Goal: Transaction & Acquisition: Download file/media

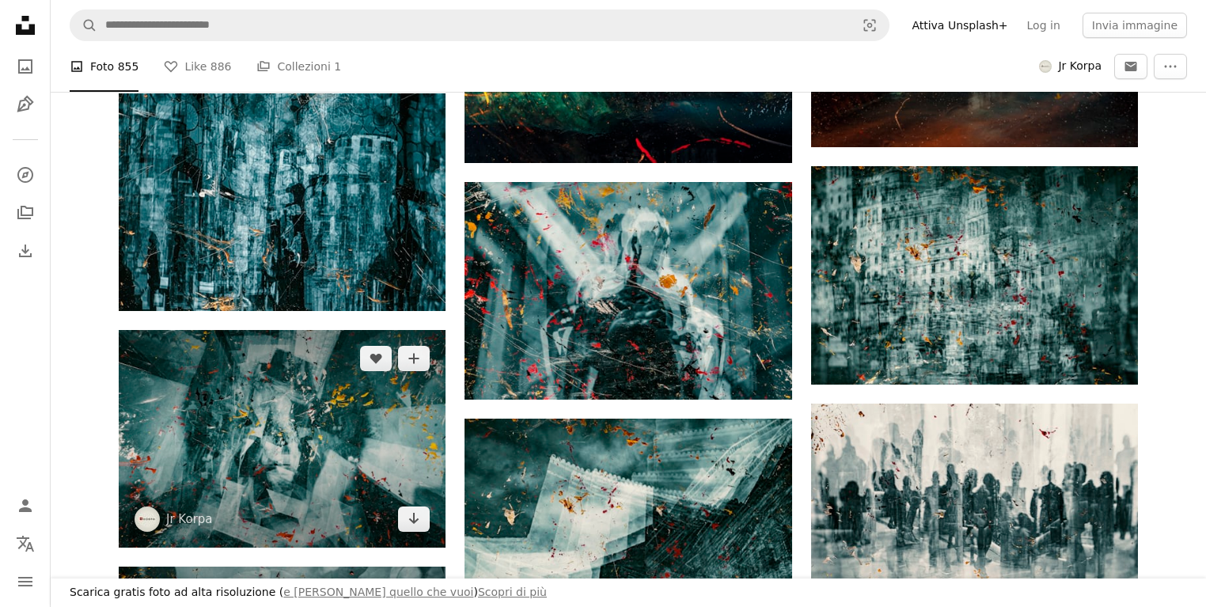
scroll to position [2385, 0]
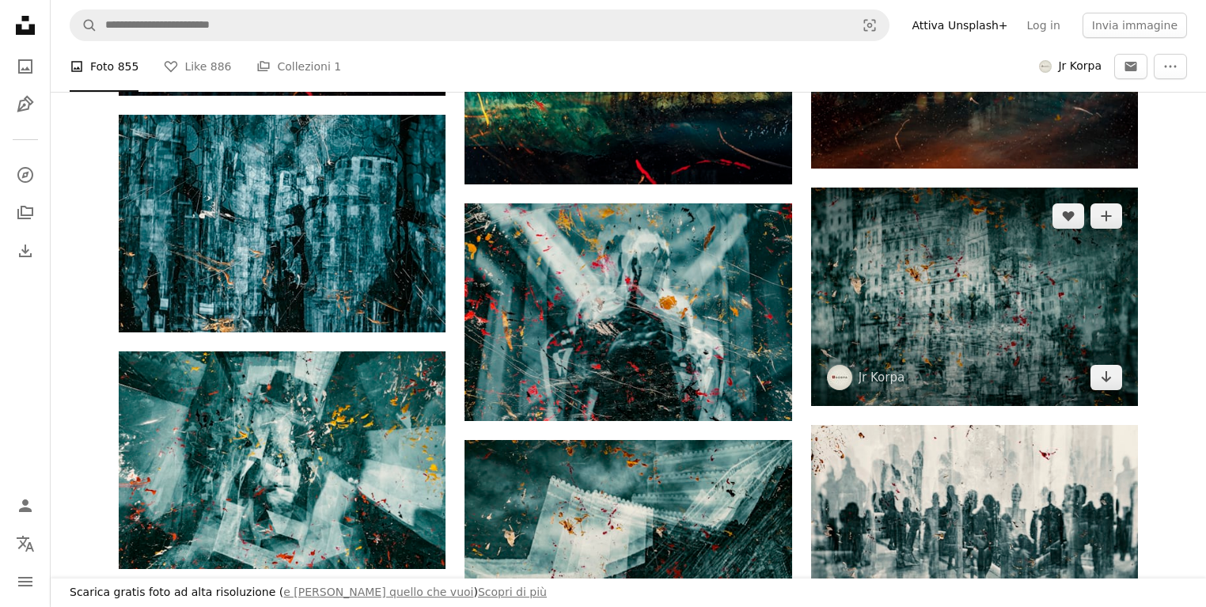
click at [1017, 326] on img at bounding box center [974, 297] width 327 height 218
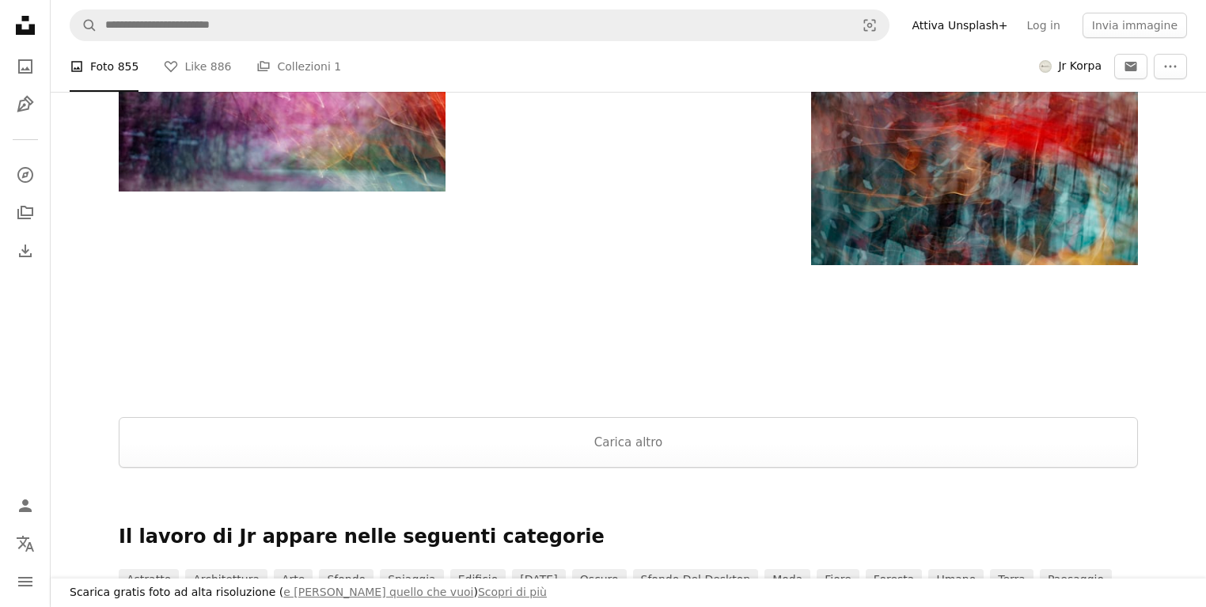
scroll to position [6099, 0]
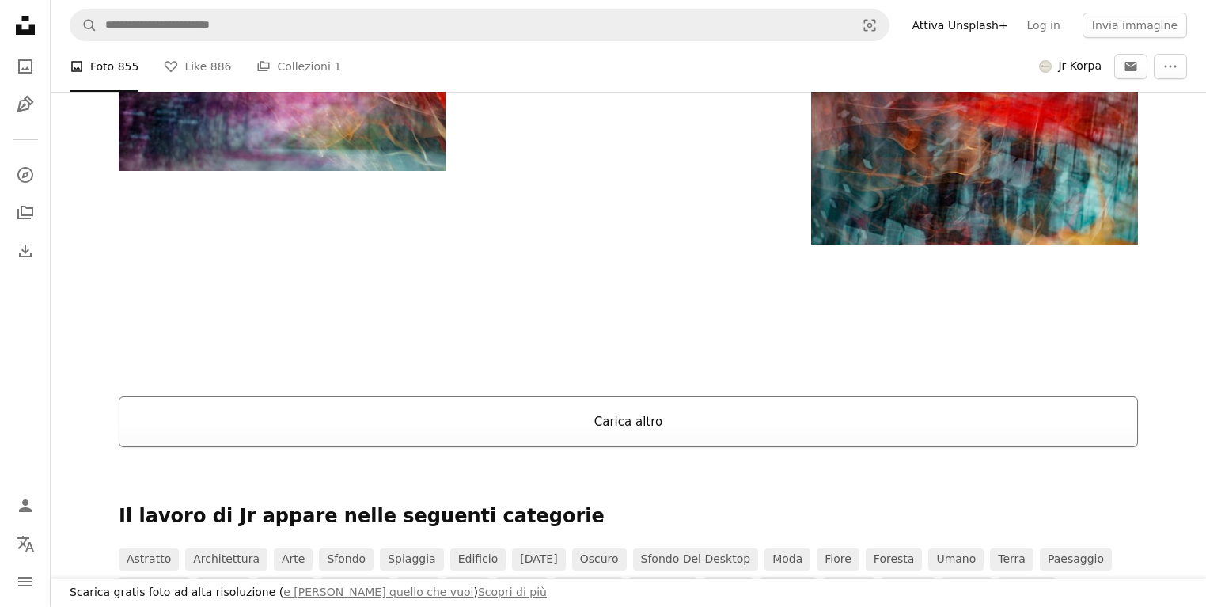
click at [643, 428] on button "Carica altro" at bounding box center [628, 422] width 1019 height 51
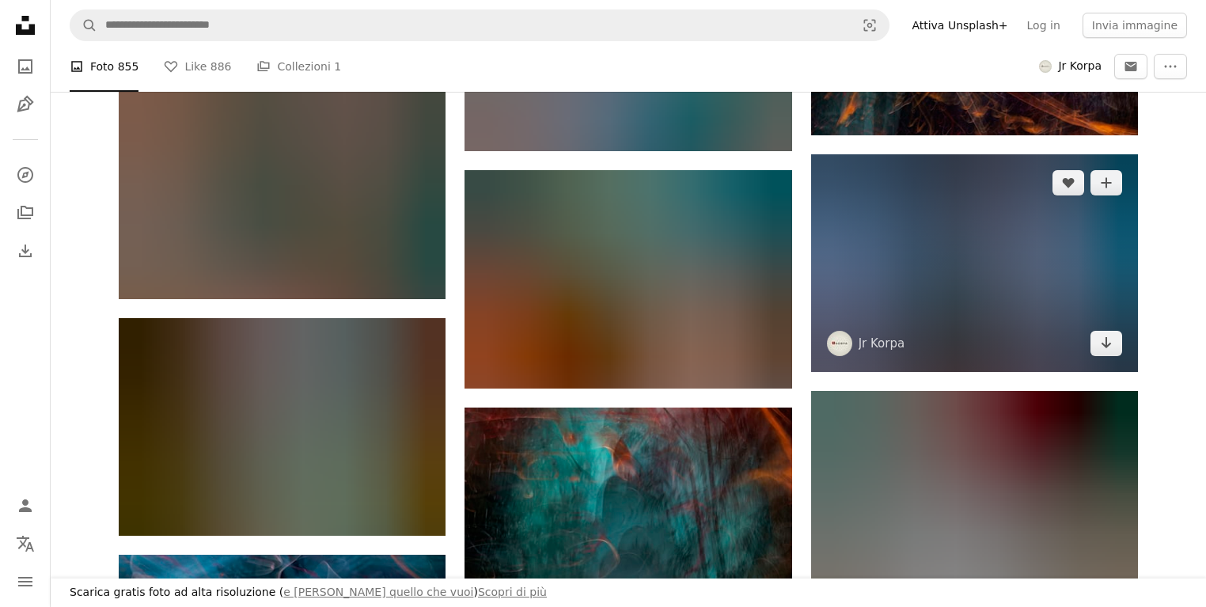
scroll to position [8125, 0]
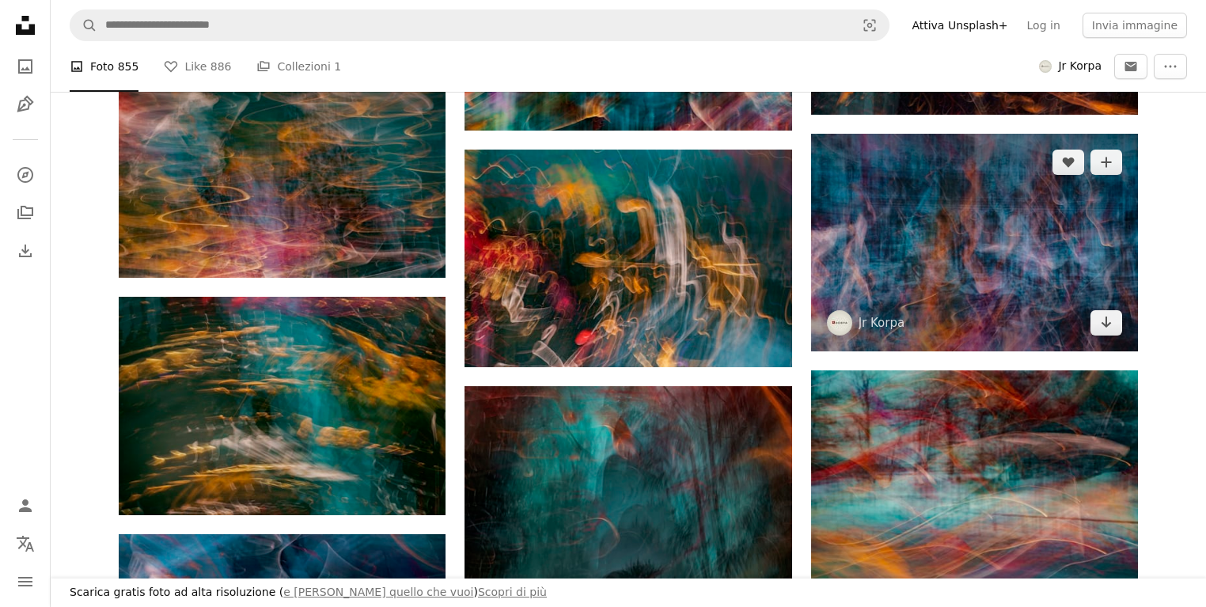
click at [976, 261] on img at bounding box center [974, 243] width 327 height 218
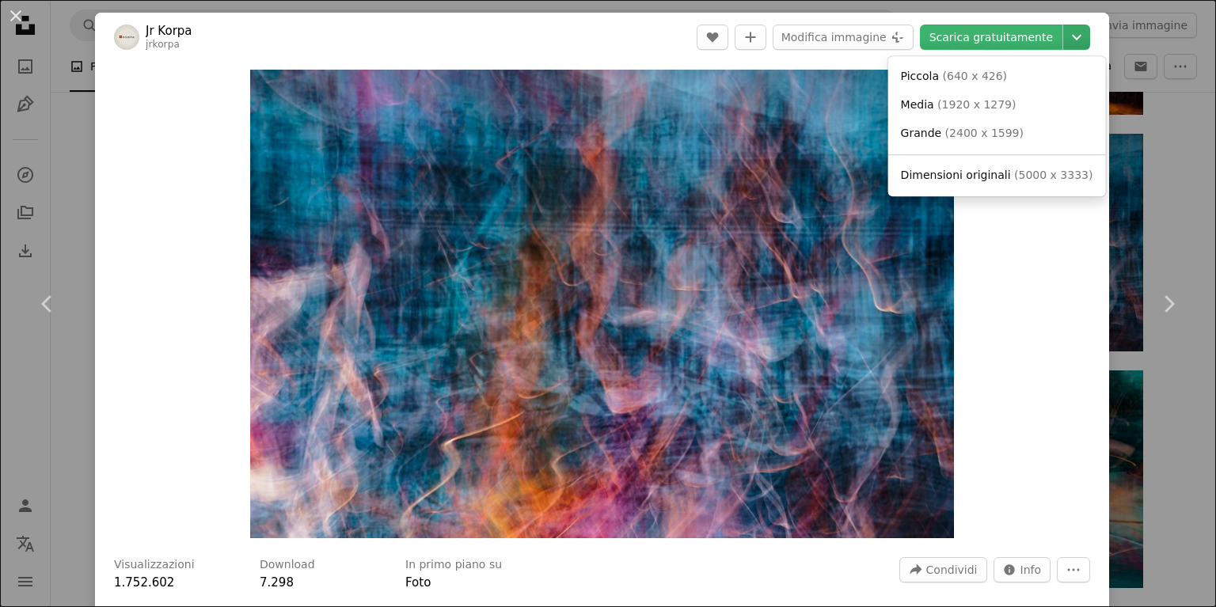
click at [1072, 38] on icon "Scegli le dimensioni del download" at bounding box center [1076, 38] width 9 height 6
click at [921, 133] on span "Grande" at bounding box center [921, 133] width 41 height 13
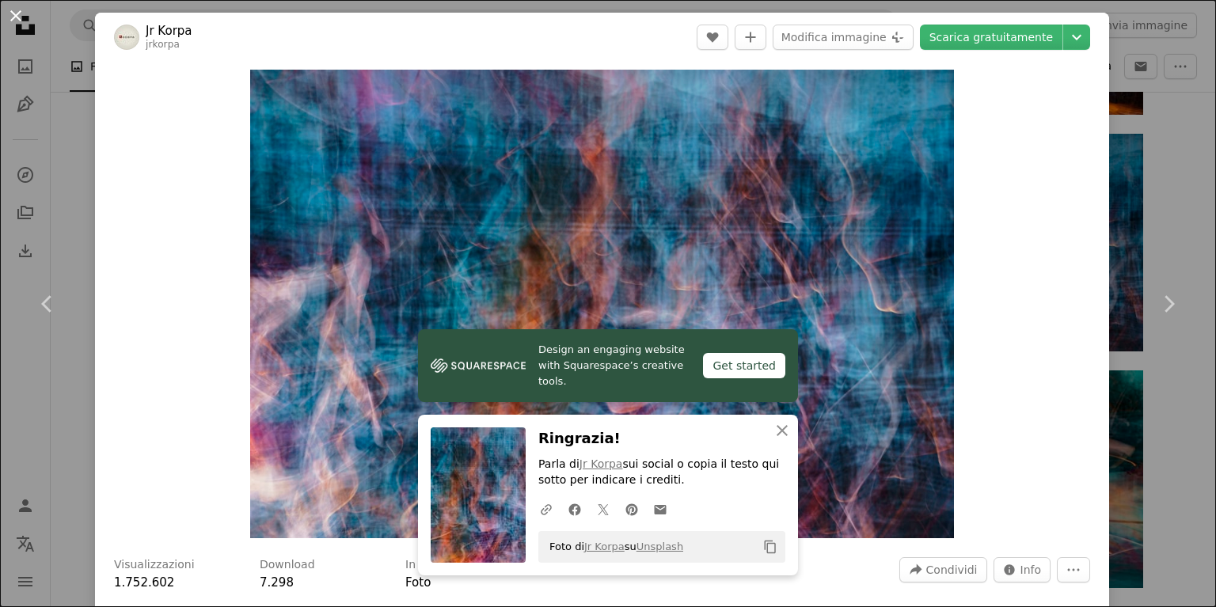
click at [11, 13] on button "An X shape" at bounding box center [15, 15] width 19 height 19
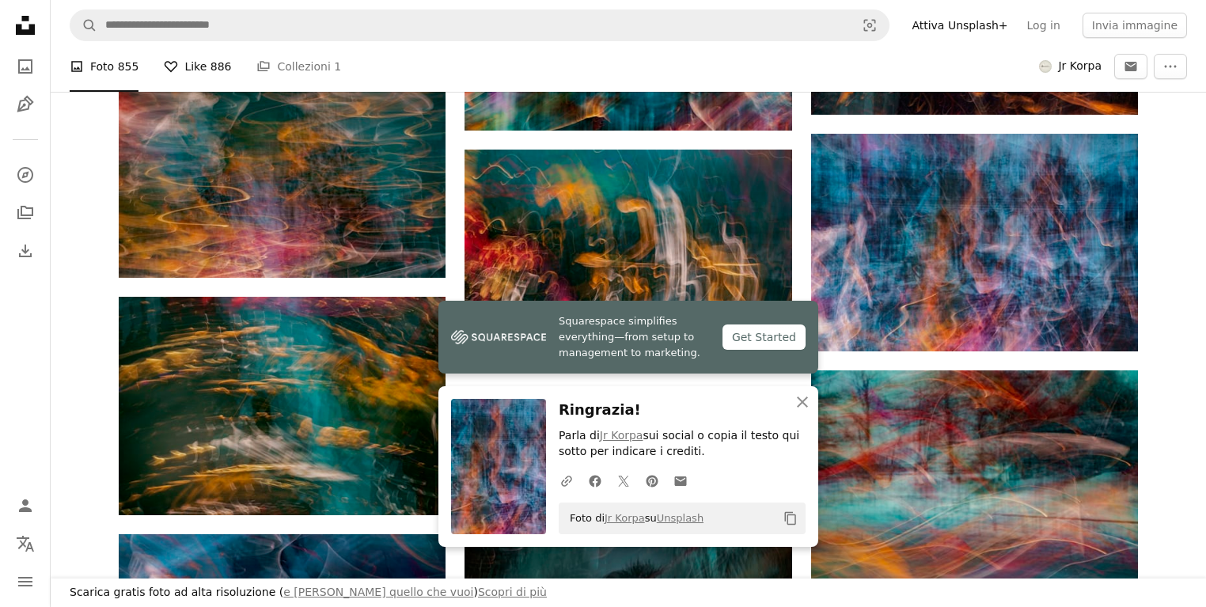
scroll to position [8146, 0]
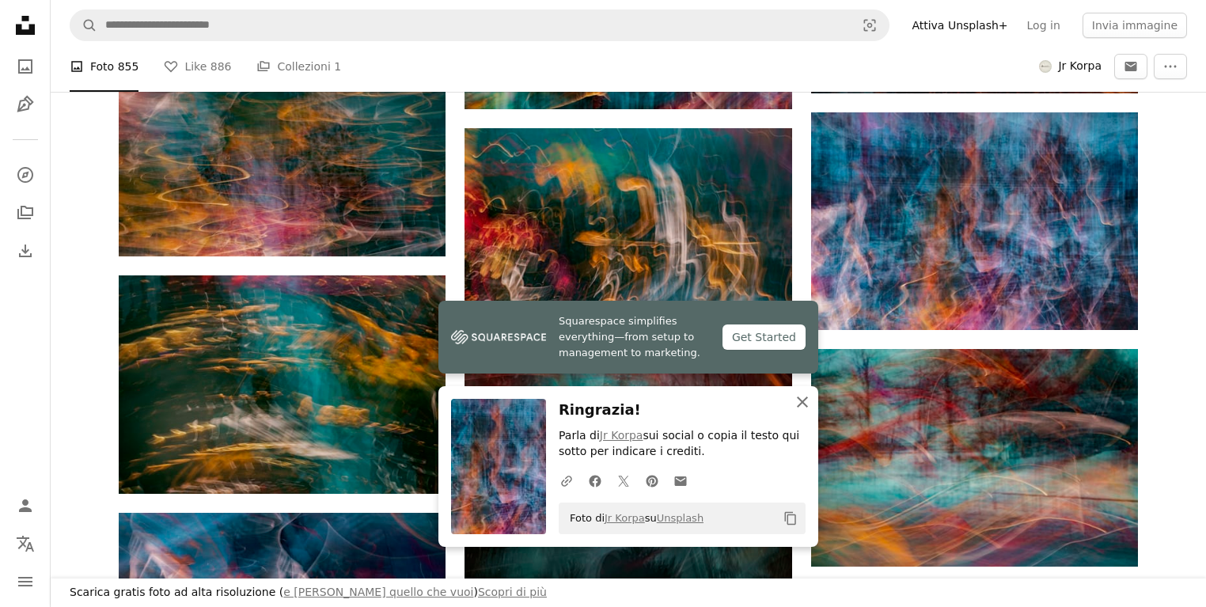
click at [806, 400] on icon "An X shape" at bounding box center [802, 402] width 19 height 19
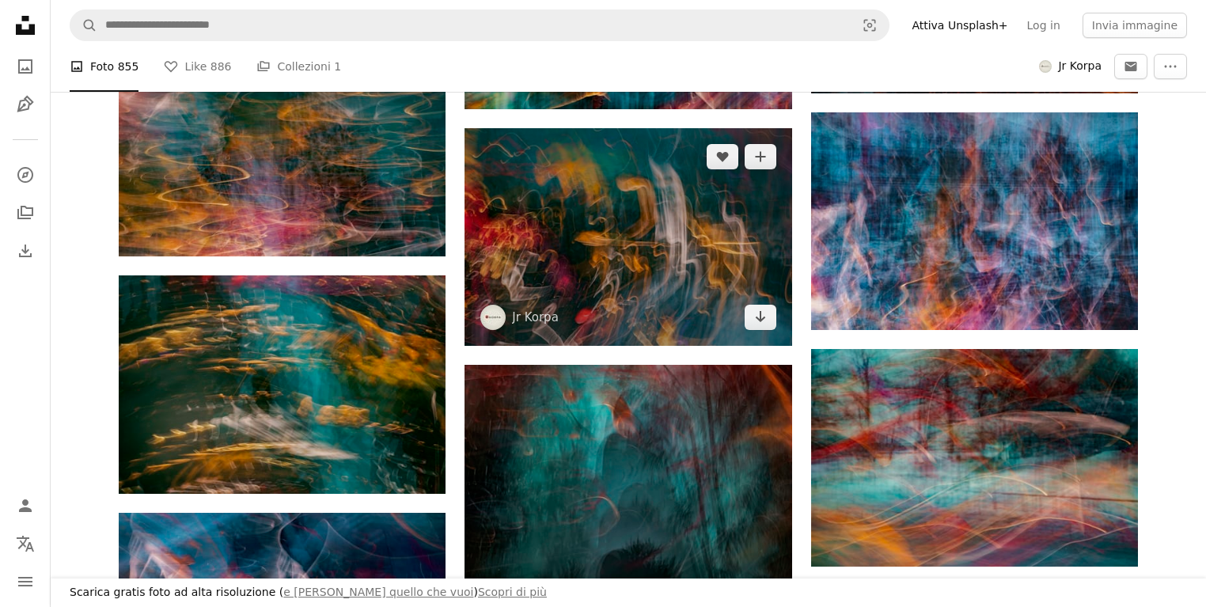
click at [617, 285] on img at bounding box center [628, 237] width 327 height 218
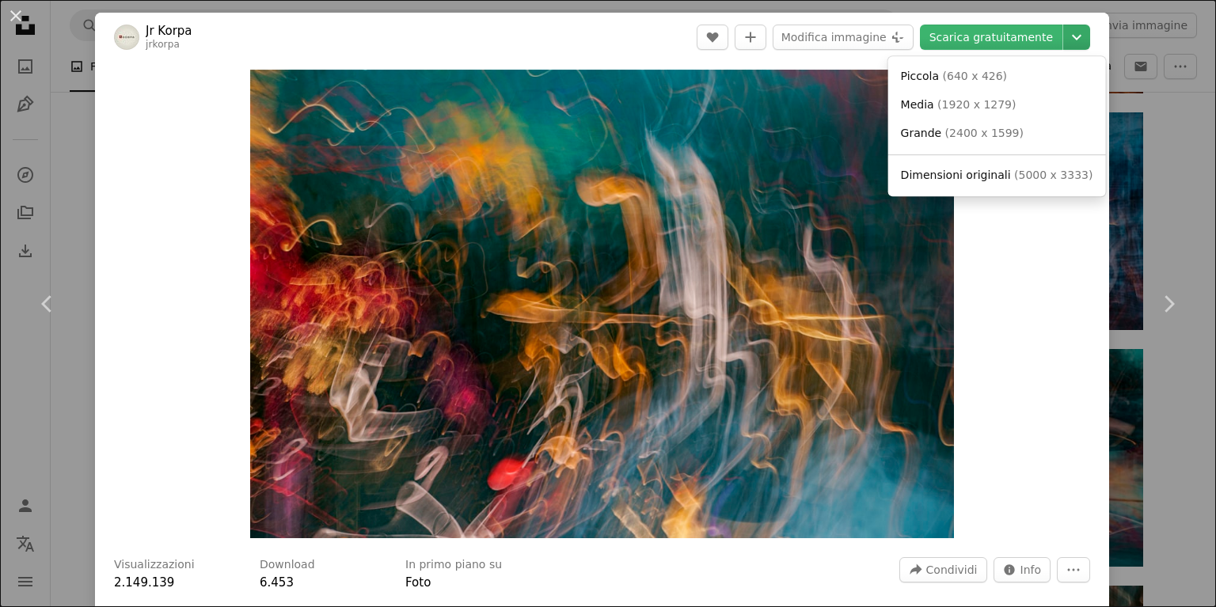
click at [1070, 34] on icon "Chevron down" at bounding box center [1076, 37] width 25 height 19
click at [936, 135] on span "Grande" at bounding box center [921, 133] width 41 height 13
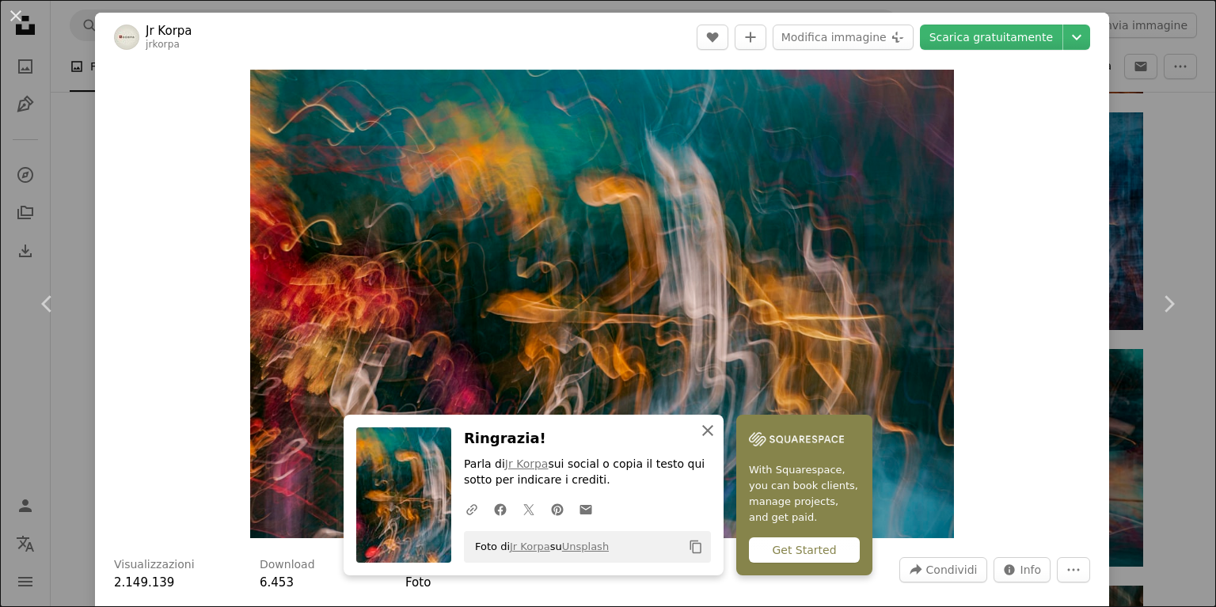
click at [703, 430] on icon "button" at bounding box center [707, 430] width 11 height 11
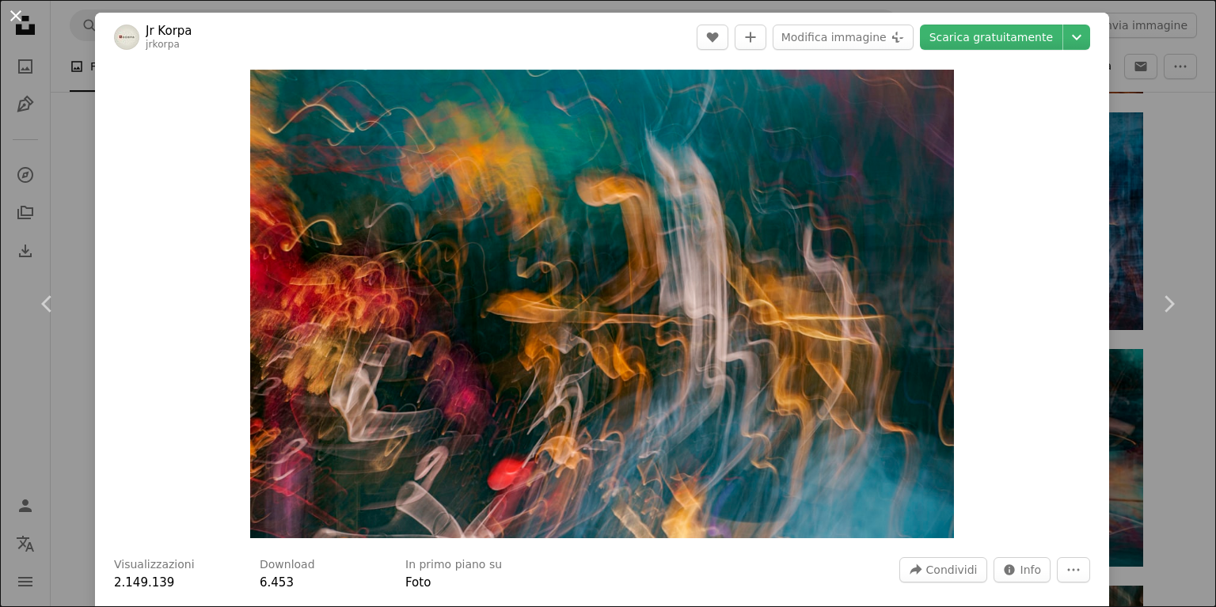
click at [16, 17] on button "An X shape" at bounding box center [15, 15] width 19 height 19
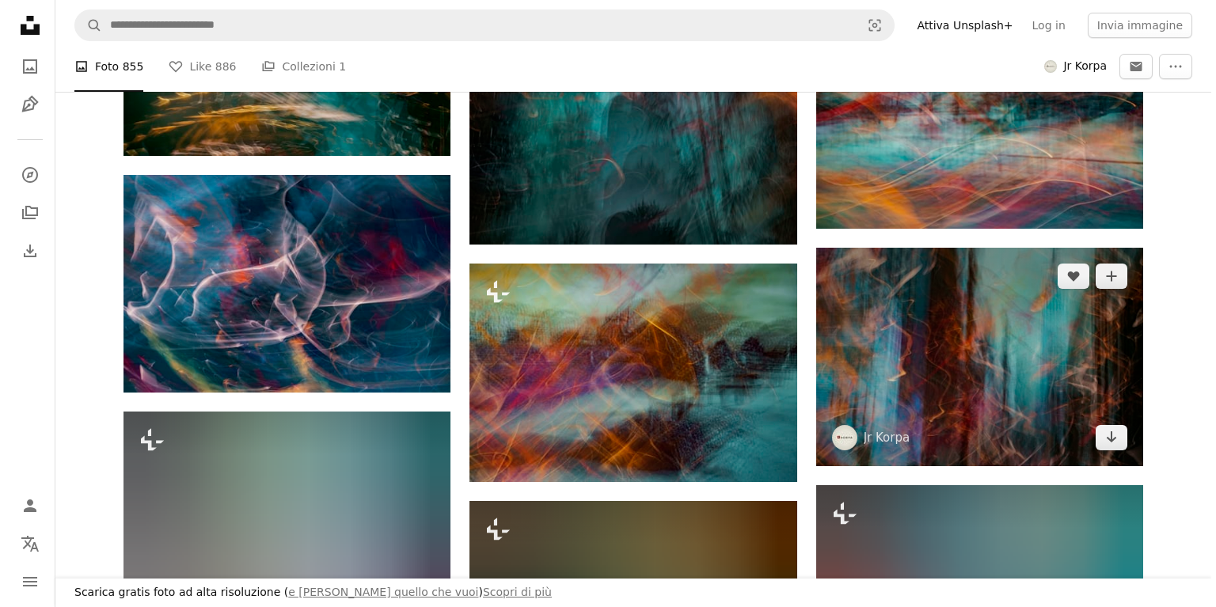
scroll to position [8463, 0]
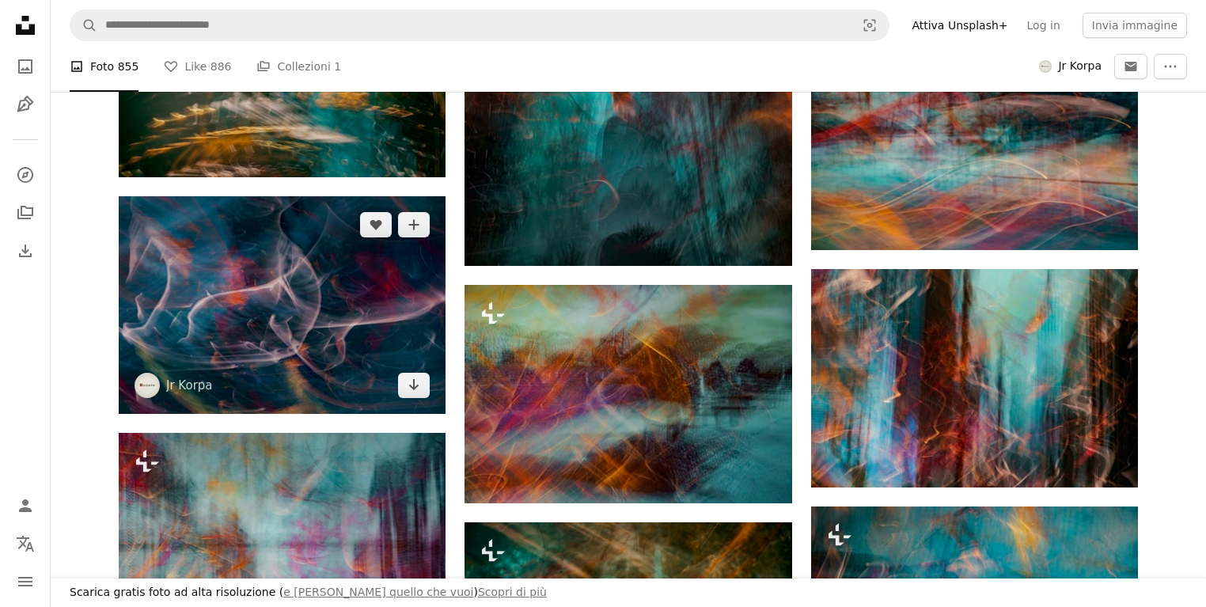
click at [316, 327] on img at bounding box center [282, 305] width 327 height 218
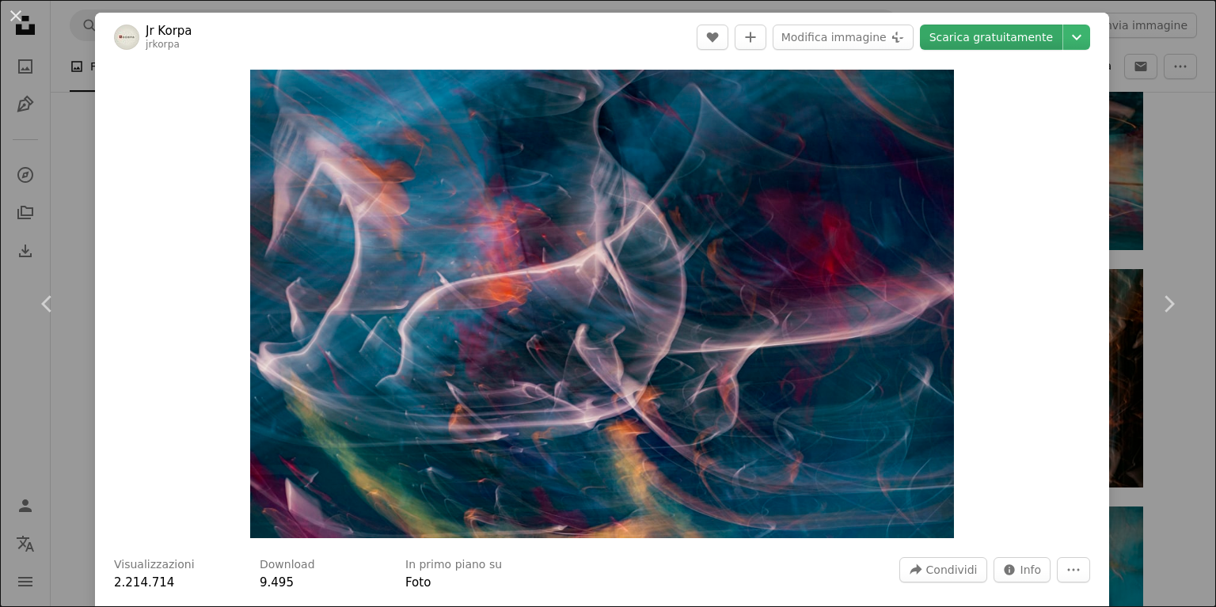
click at [977, 43] on link "Scarica gratuitamente" at bounding box center [991, 37] width 142 height 25
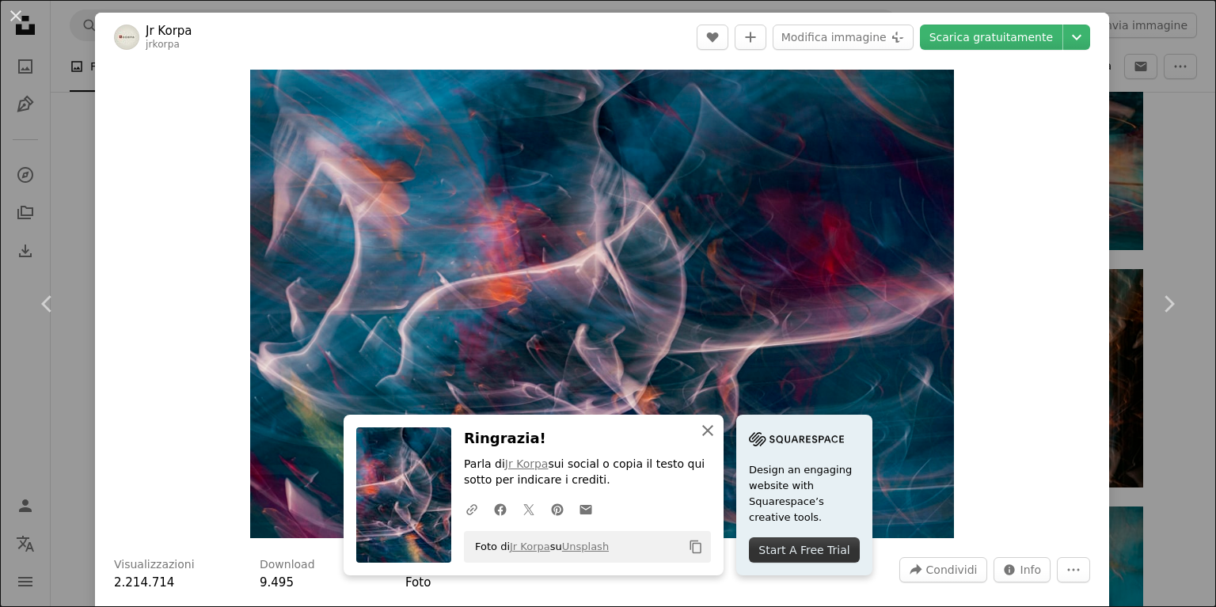
click at [703, 427] on icon "An X shape" at bounding box center [707, 430] width 19 height 19
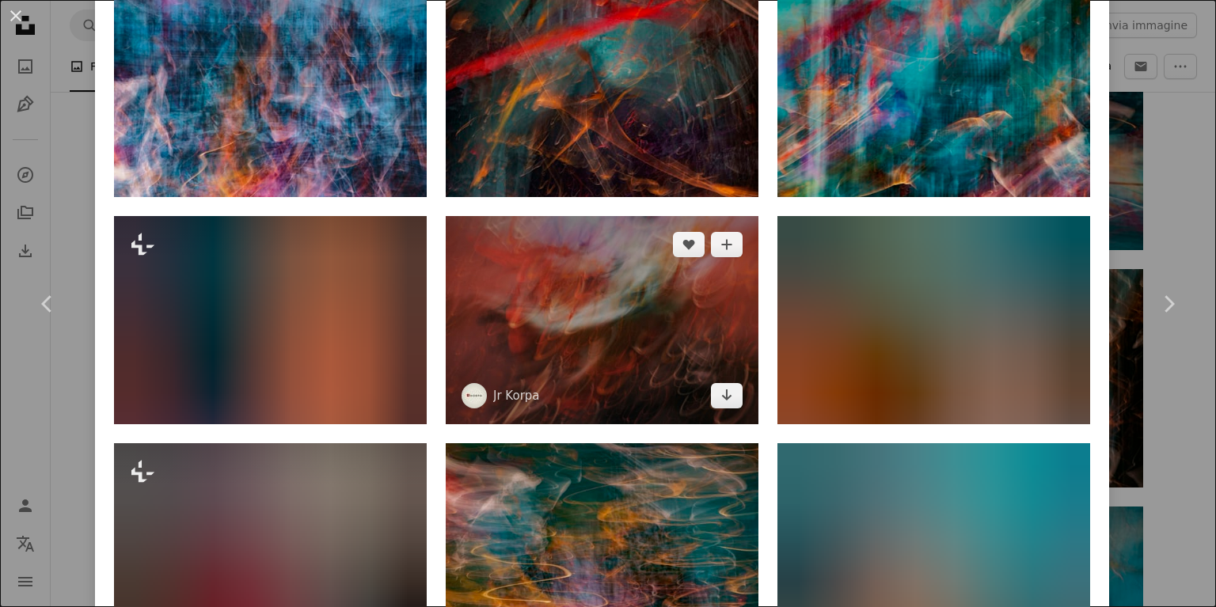
scroll to position [1055, 0]
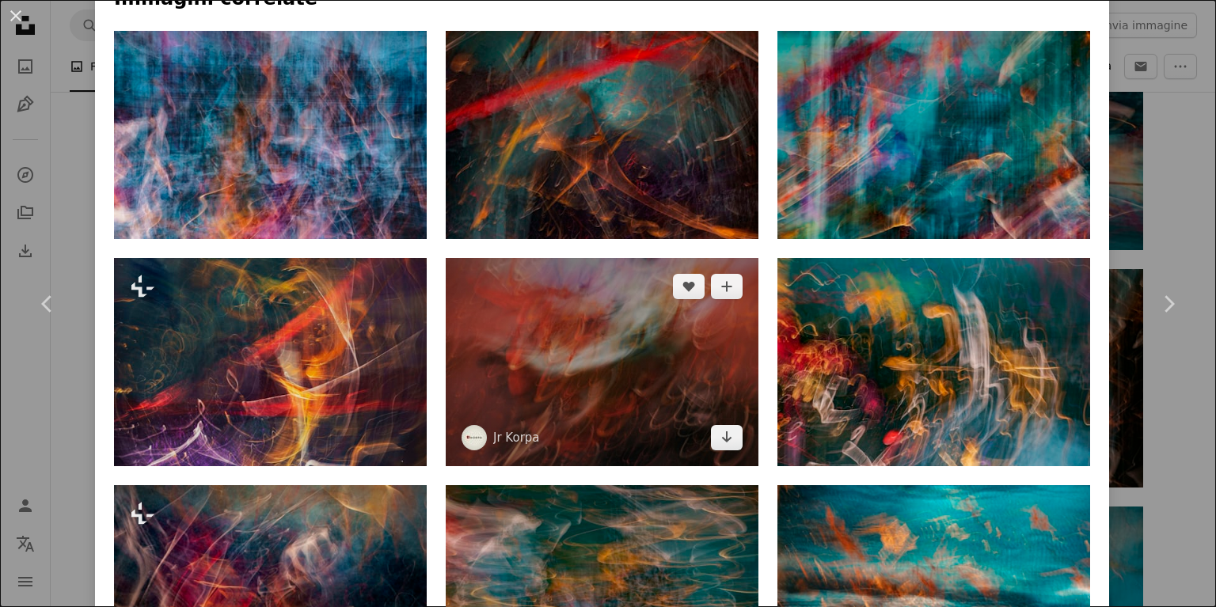
click at [612, 322] on img at bounding box center [602, 362] width 313 height 208
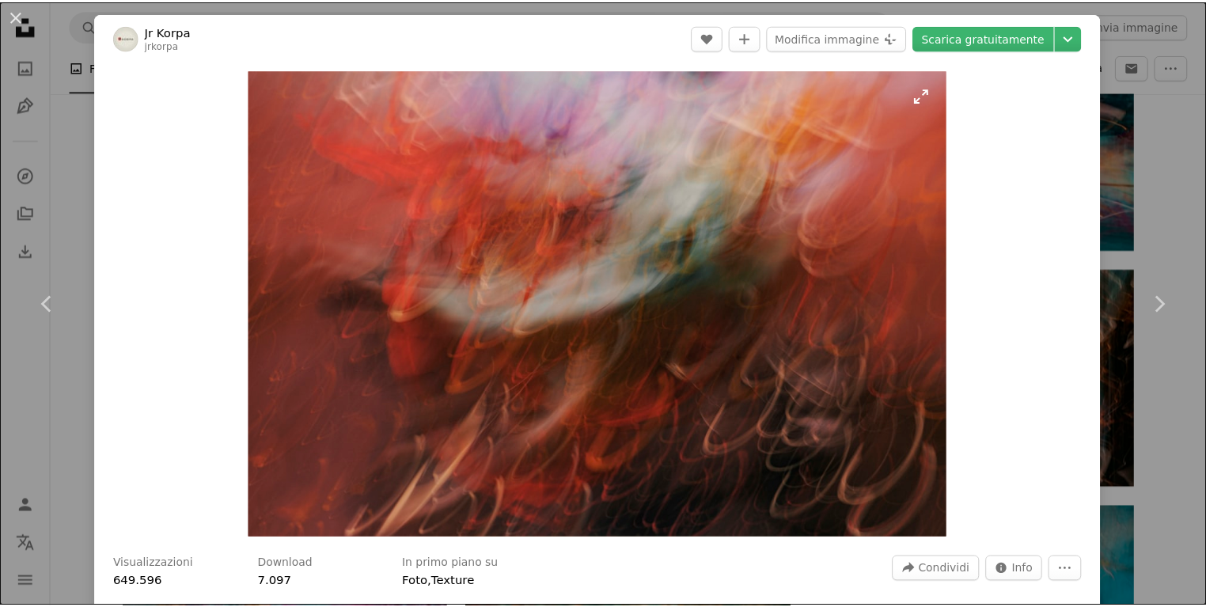
scroll to position [21, 0]
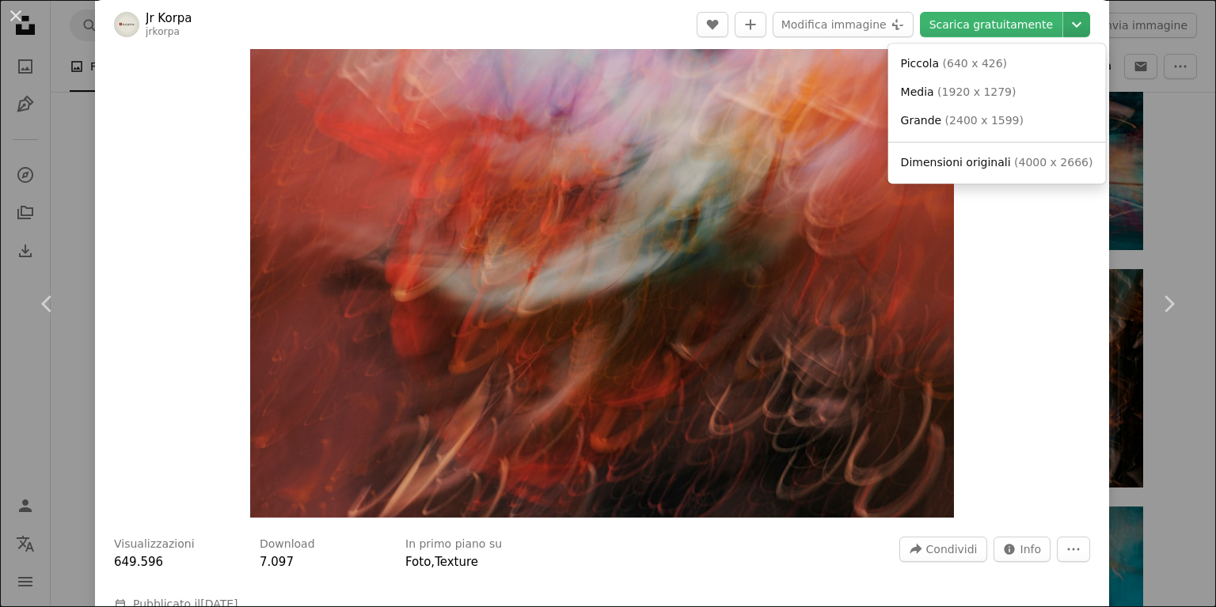
click at [1067, 21] on icon "Chevron down" at bounding box center [1076, 24] width 25 height 19
click at [956, 162] on span "Dimensioni originali" at bounding box center [956, 162] width 110 height 13
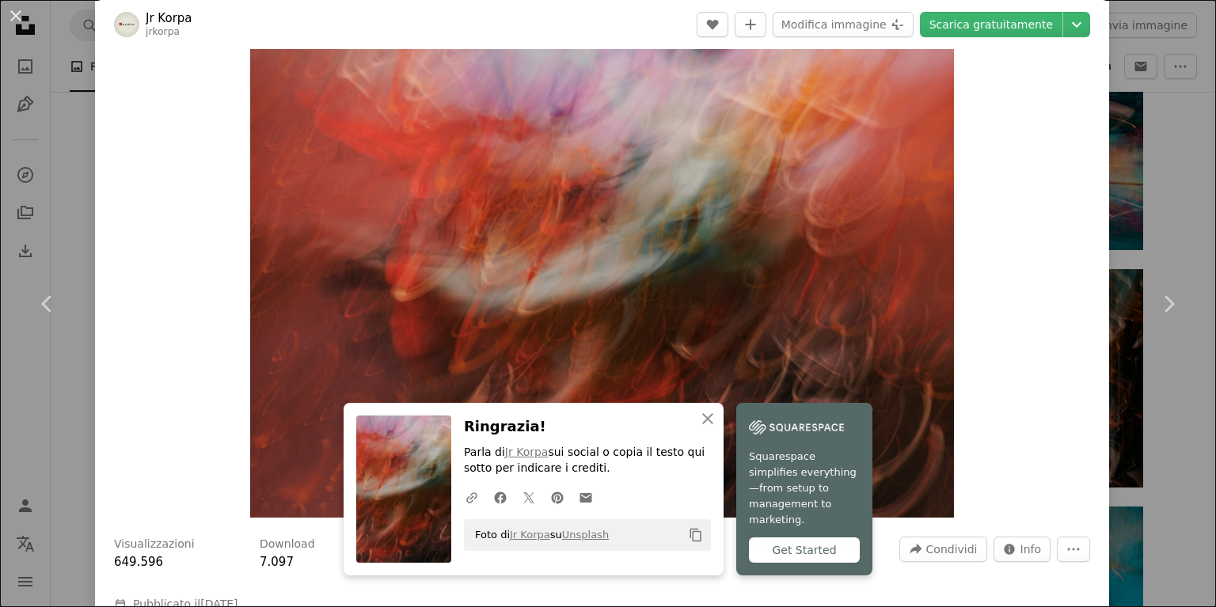
click at [1172, 209] on div "An X shape Chevron left Chevron right An X shape Chiudi Ringrazia! Parla di [PE…" at bounding box center [608, 303] width 1216 height 607
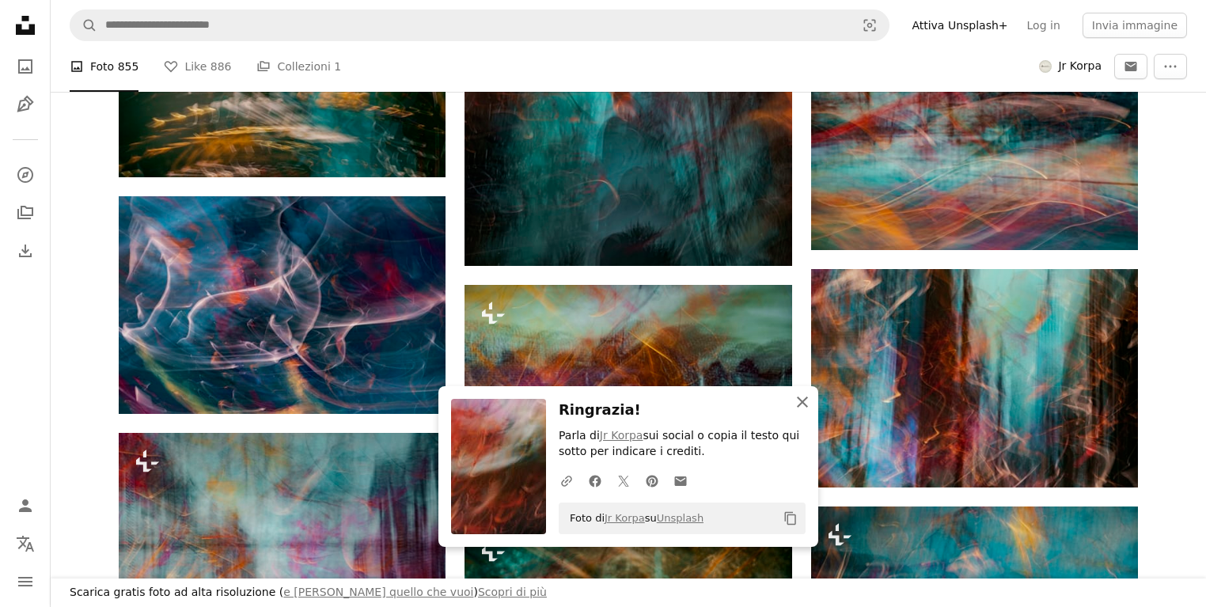
click at [796, 396] on icon "An X shape" at bounding box center [802, 402] width 19 height 19
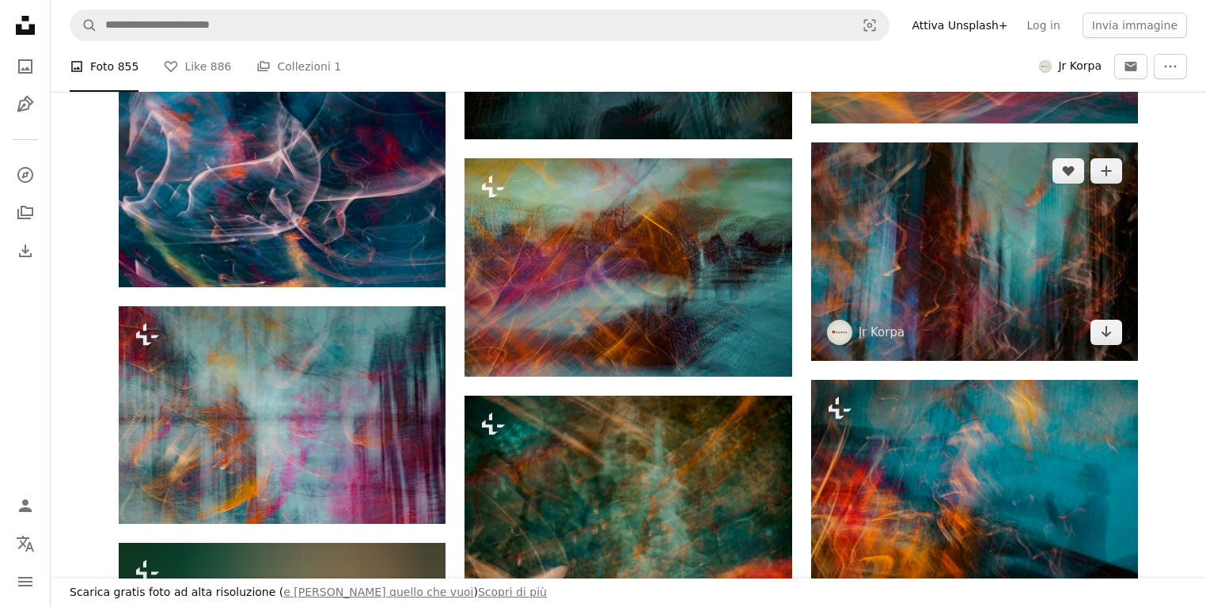
scroll to position [8568, 0]
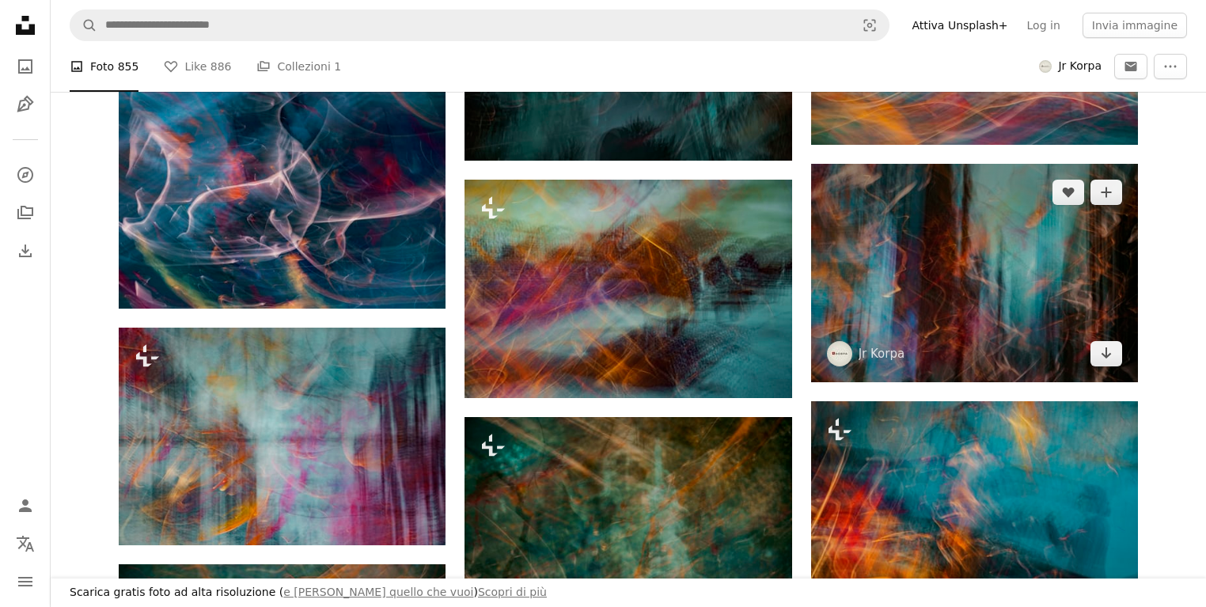
click at [972, 290] on img at bounding box center [974, 273] width 327 height 218
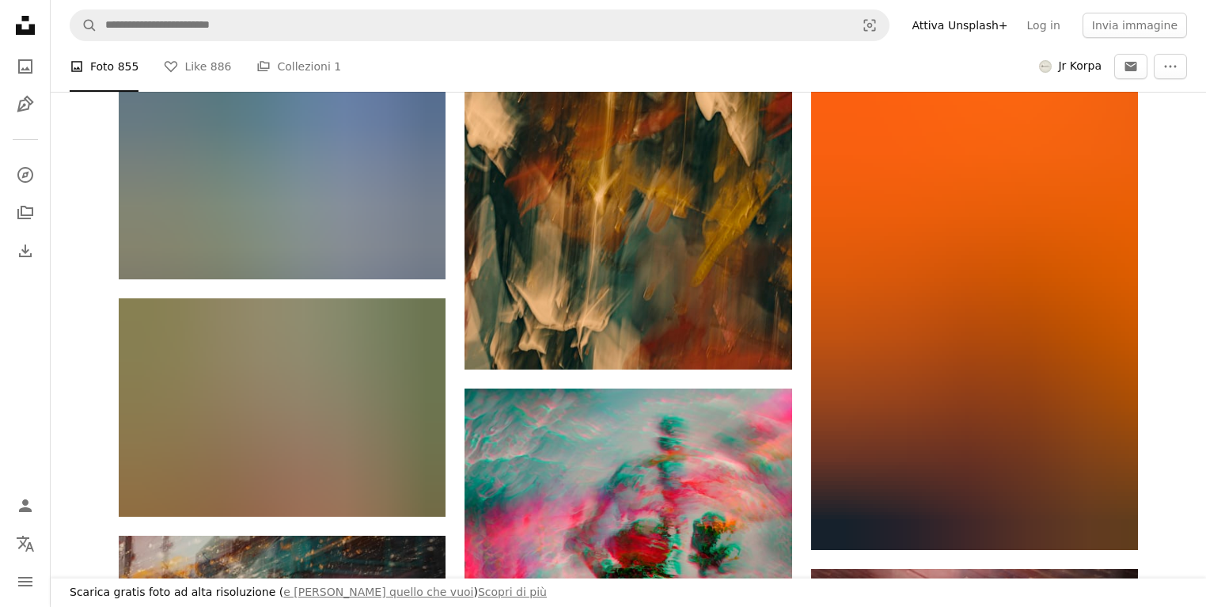
scroll to position [14900, 0]
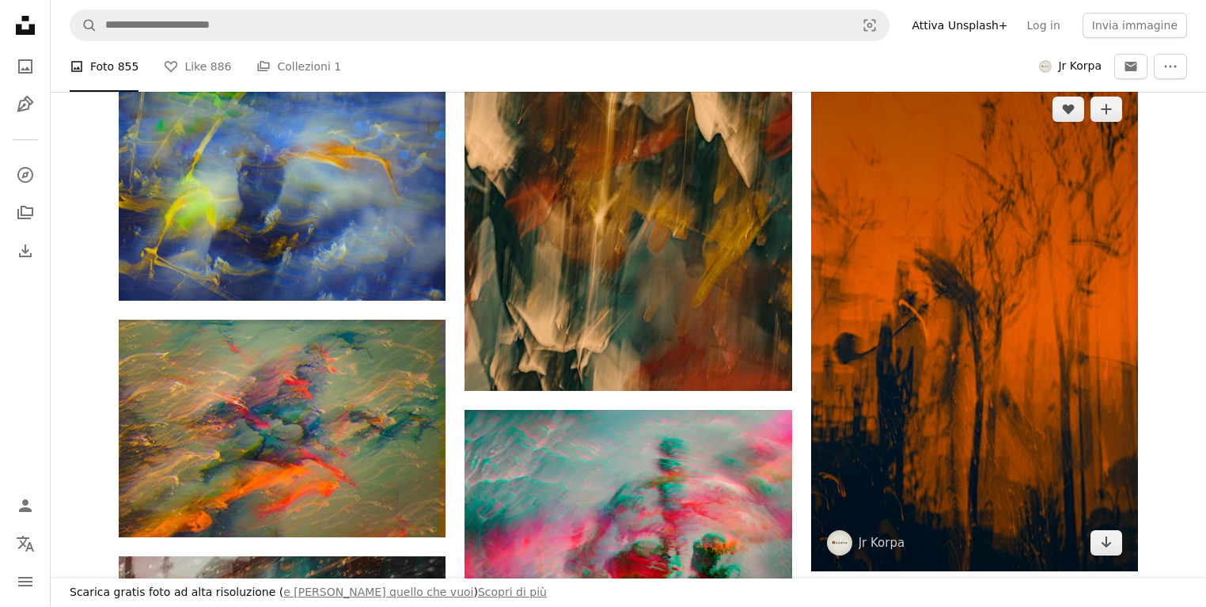
click at [912, 376] on img at bounding box center [974, 326] width 327 height 491
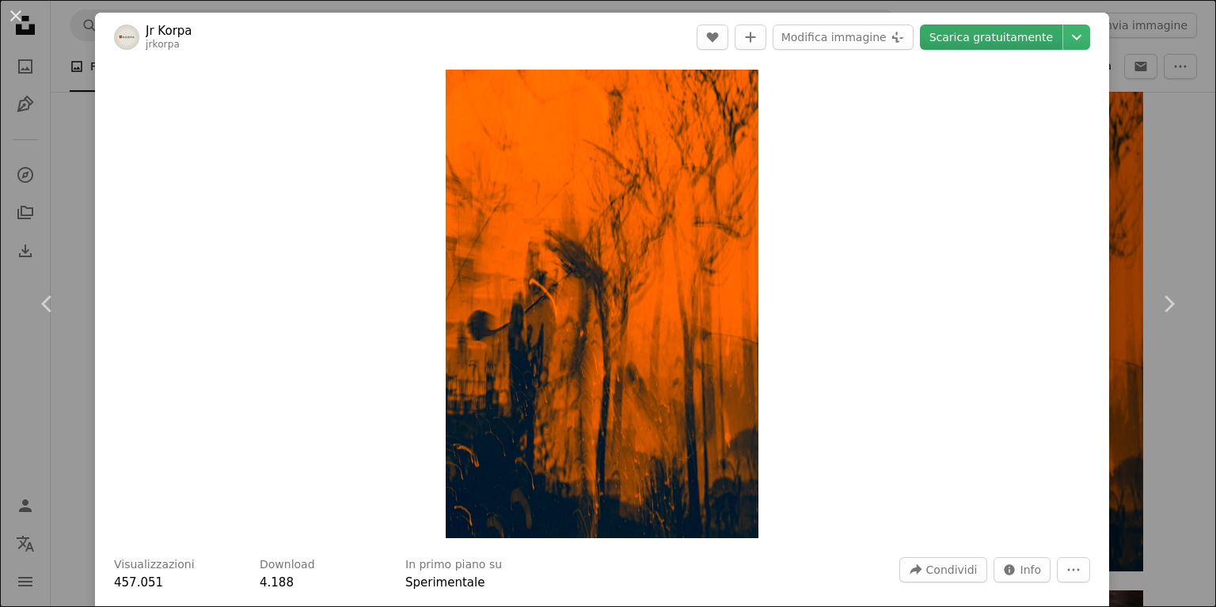
click at [1032, 36] on link "Scarica gratuitamente" at bounding box center [991, 37] width 142 height 25
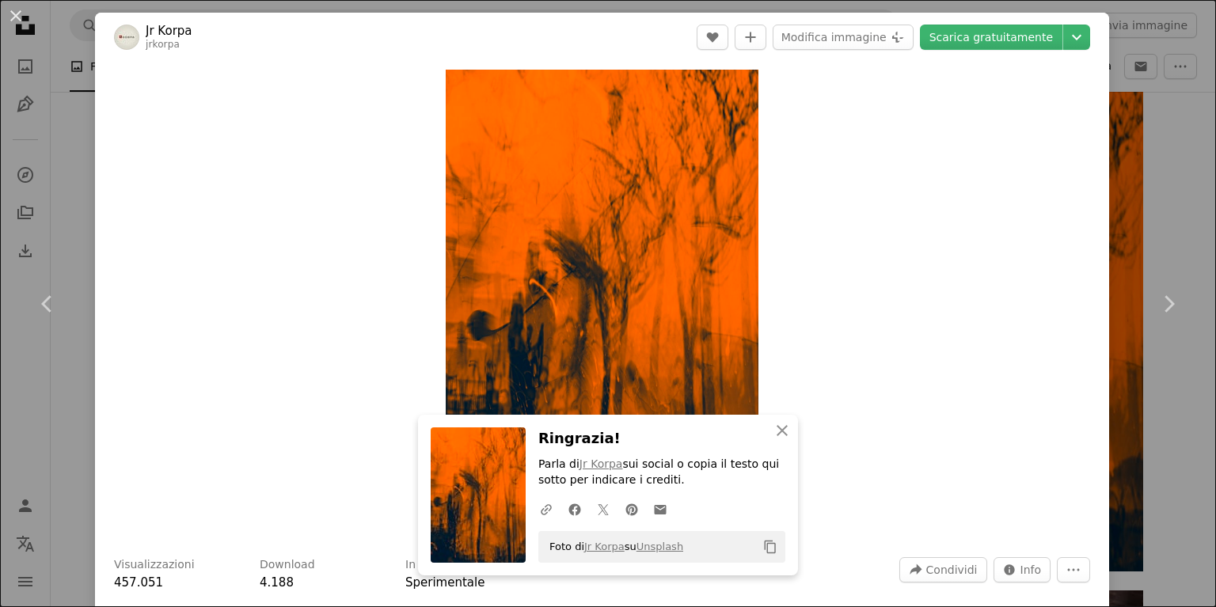
click at [893, 520] on div "Zoom in" at bounding box center [602, 304] width 1014 height 484
click at [779, 435] on icon "An X shape" at bounding box center [781, 430] width 19 height 19
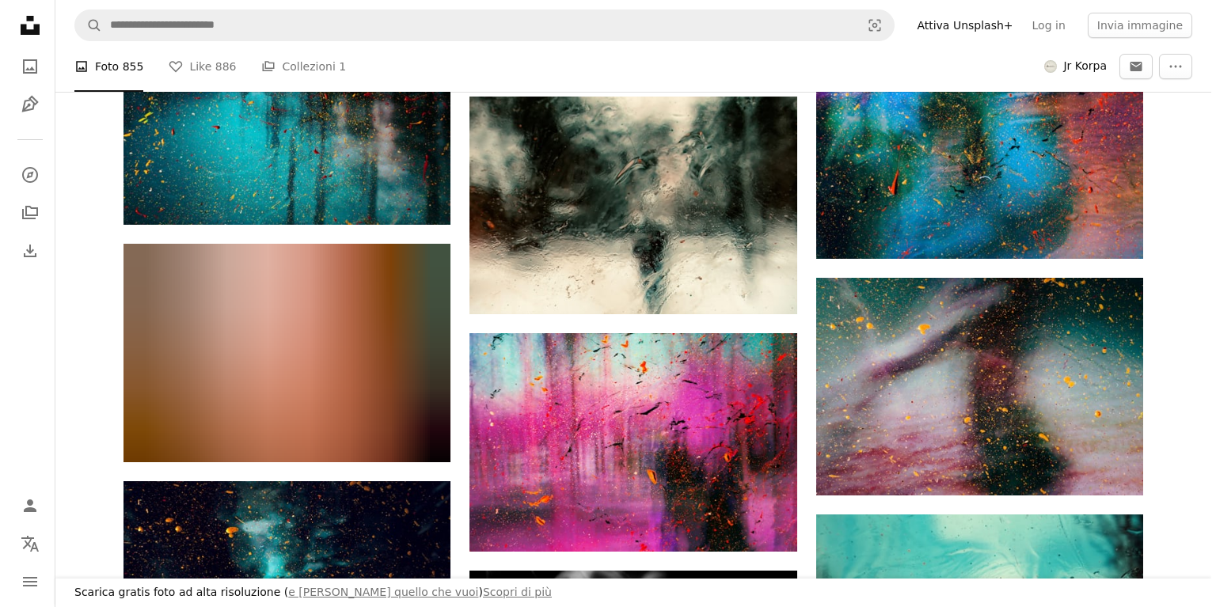
scroll to position [21591, 0]
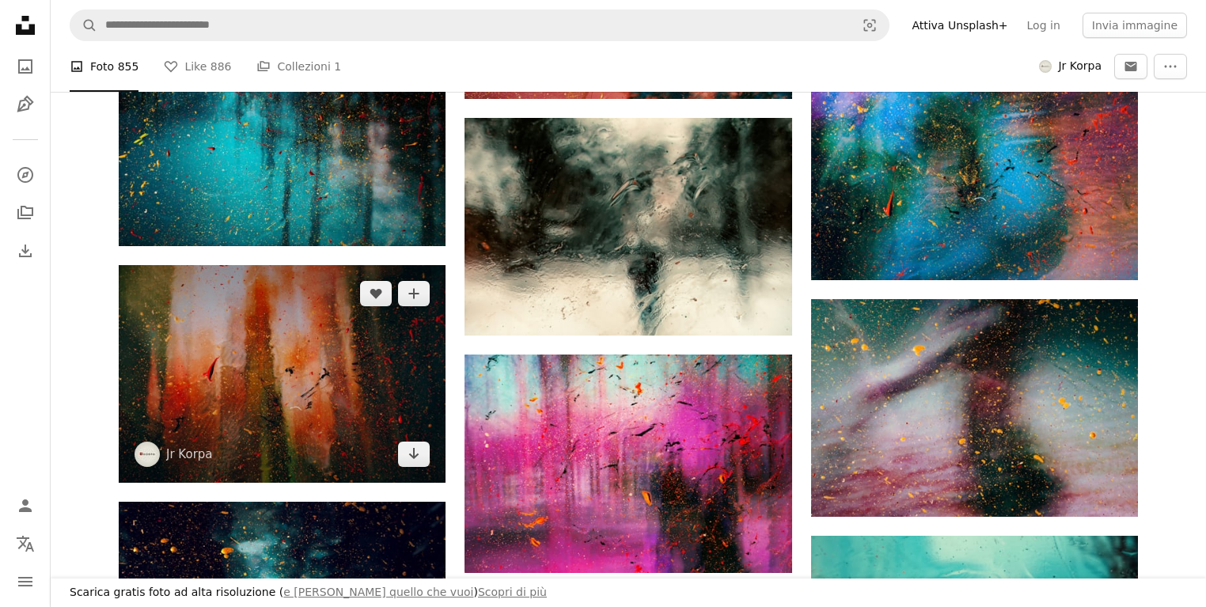
click at [233, 387] on img at bounding box center [282, 374] width 327 height 218
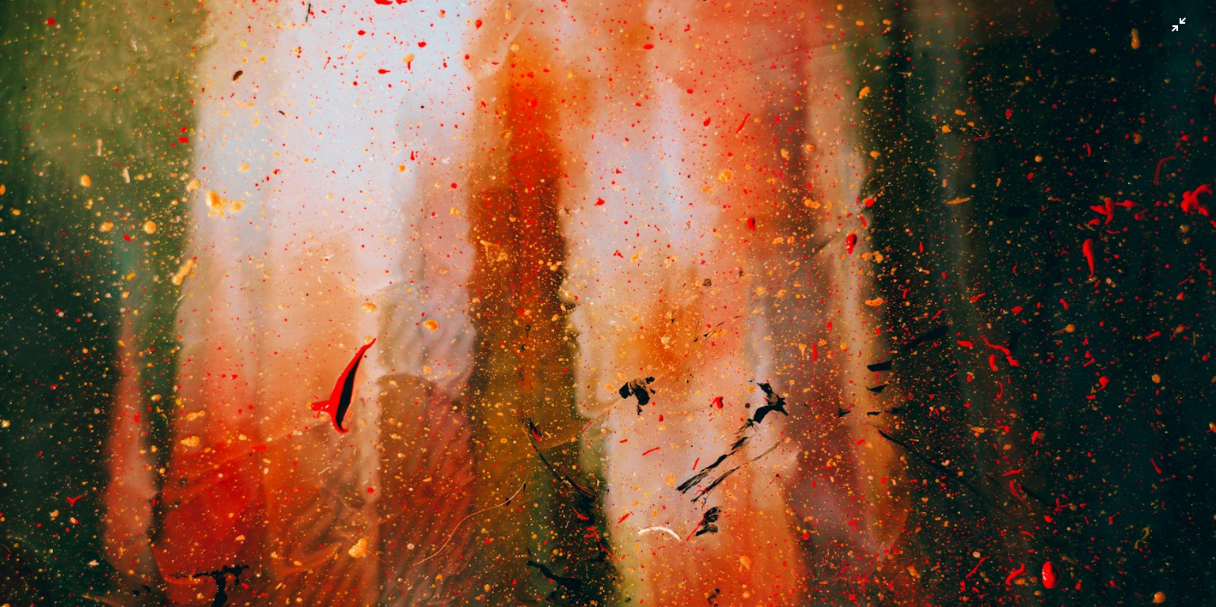
scroll to position [158, 0]
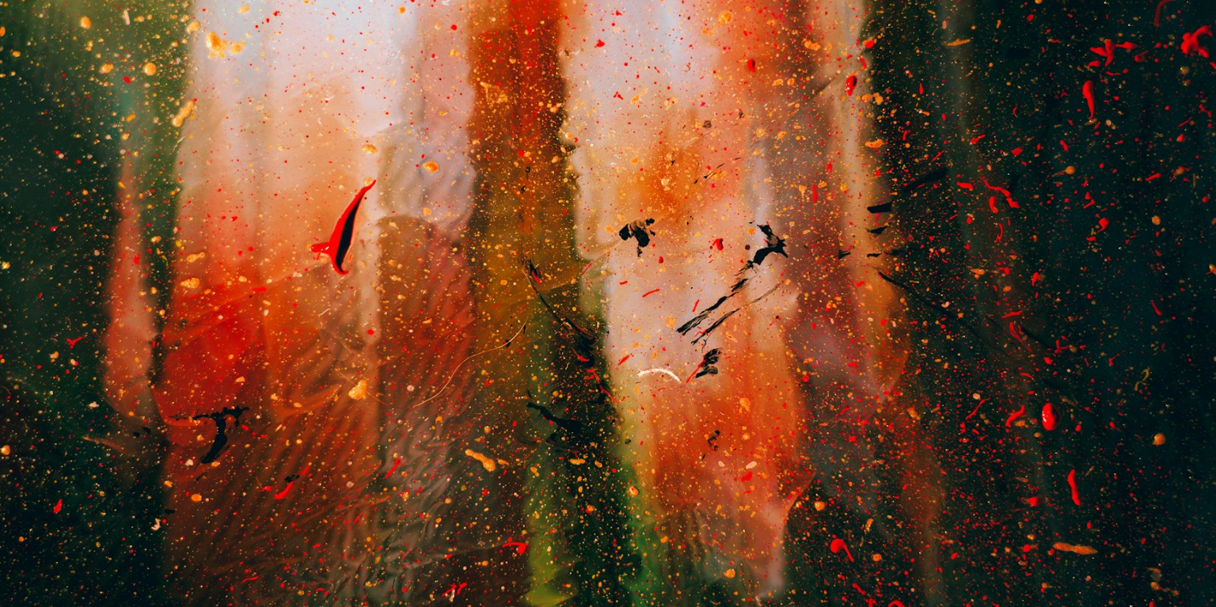
drag, startPoint x: 545, startPoint y: 283, endPoint x: 1165, endPoint y: 25, distance: 672.0
click at [1165, 25] on img "Rimpicciolisci questa immagine" at bounding box center [607, 246] width 1217 height 811
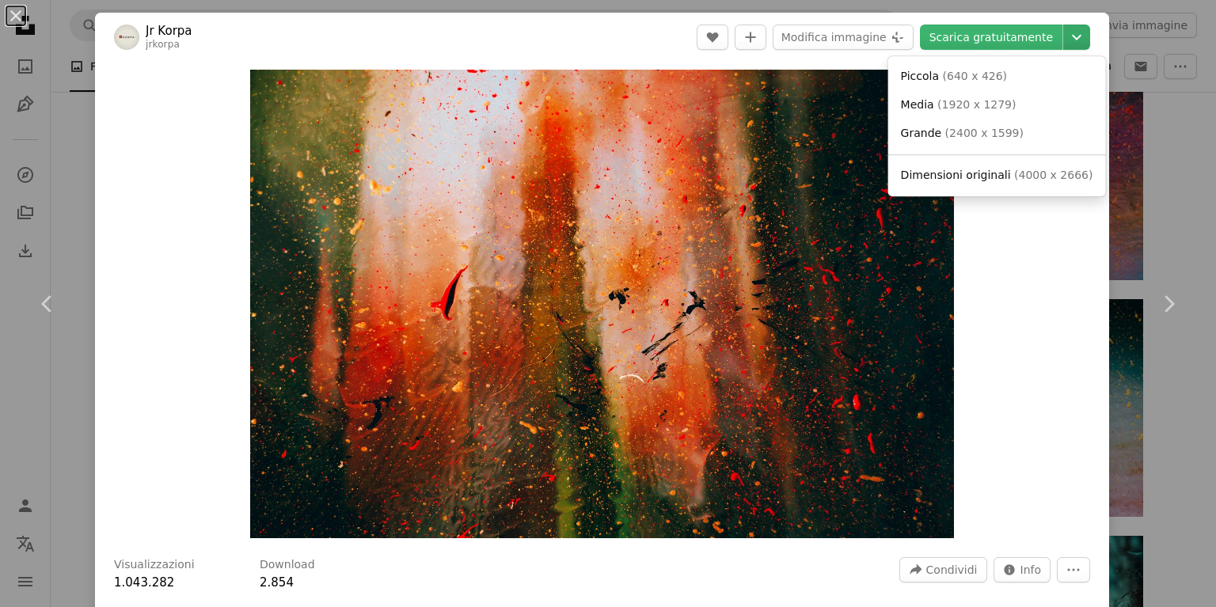
click at [1064, 38] on icon "Chevron down" at bounding box center [1076, 37] width 25 height 19
click at [954, 138] on span "( 2400 x 1599 )" at bounding box center [984, 133] width 78 height 13
